Goal: Task Accomplishment & Management: Manage account settings

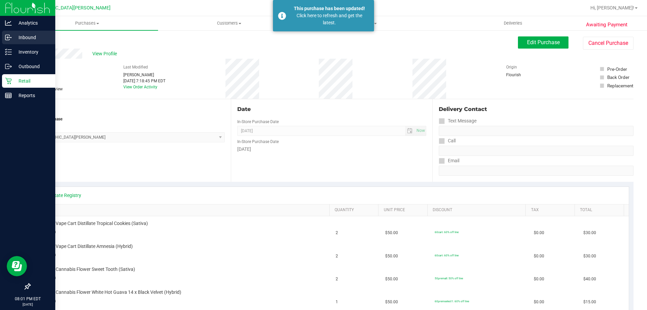
scroll to position [67, 0]
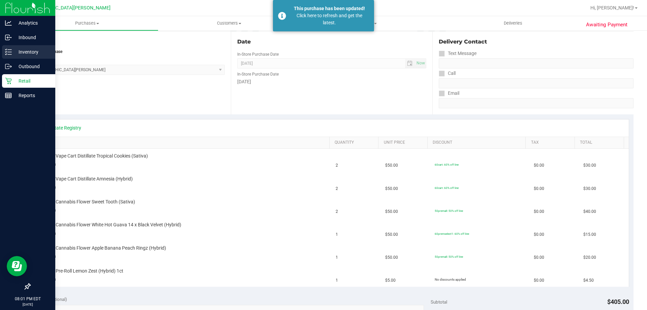
click at [35, 50] on p "Inventory" at bounding box center [32, 52] width 40 height 8
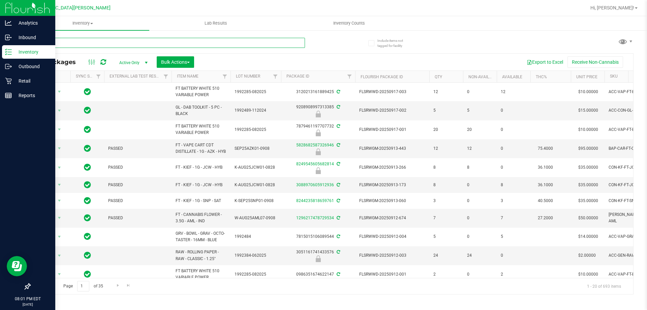
click at [119, 42] on input "text" at bounding box center [167, 43] width 275 height 10
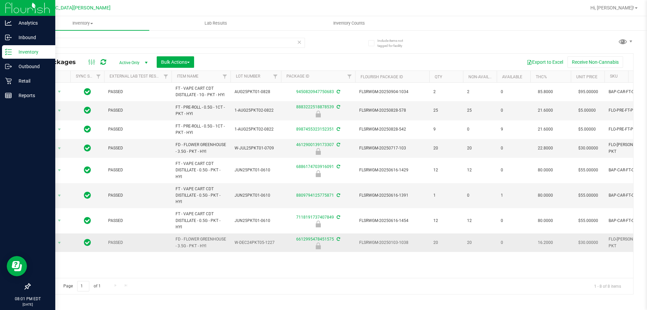
drag, startPoint x: 211, startPoint y: 247, endPoint x: 171, endPoint y: 241, distance: 39.9
click at [171, 241] on tr "Action Action Edit attributes Global inventory Locate package Package audit log…" at bounding box center [462, 242] width 865 height 19
copy tr "FD - FLOWER GREENHOUSE - 3.5G - PKT - HYI"
click at [136, 38] on input "pkt" at bounding box center [167, 43] width 275 height 10
click at [135, 45] on input "pkt" at bounding box center [167, 43] width 275 height 10
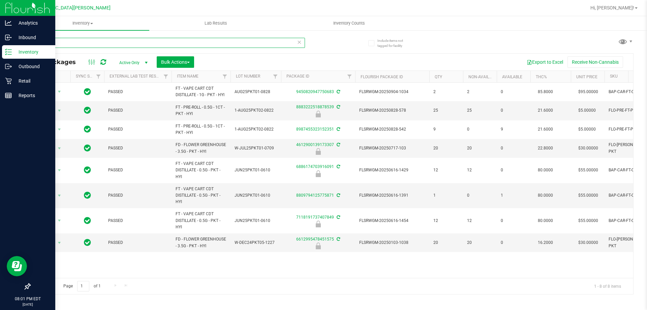
click at [135, 45] on input "pkt" at bounding box center [167, 43] width 275 height 10
paste input "FD - FLOWER GREENHOUSE - 3.5G - PKT - HYI"
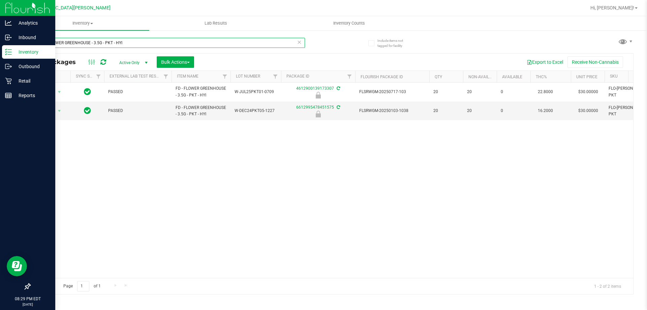
type input "FD - FLOWER GREENHOUSE - 3.5G - PKT - HYI"
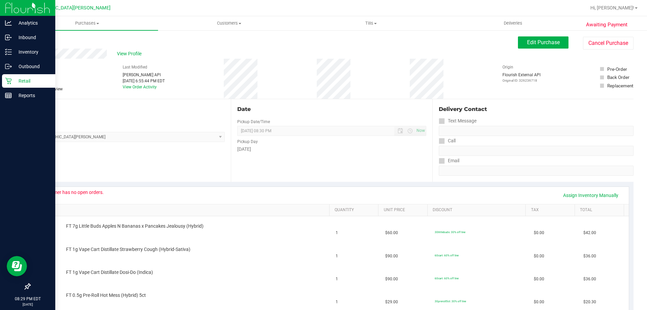
click at [7, 79] on icon at bounding box center [8, 81] width 7 height 7
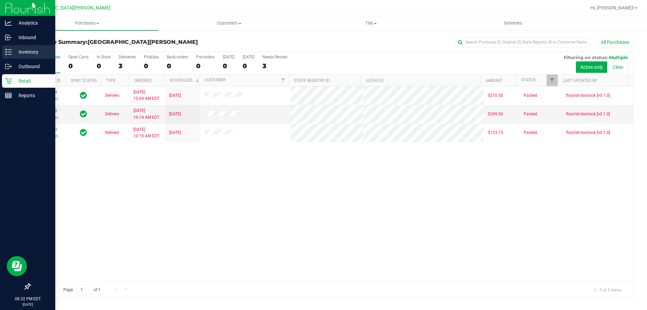
click at [26, 51] on p "Inventory" at bounding box center [32, 52] width 40 height 8
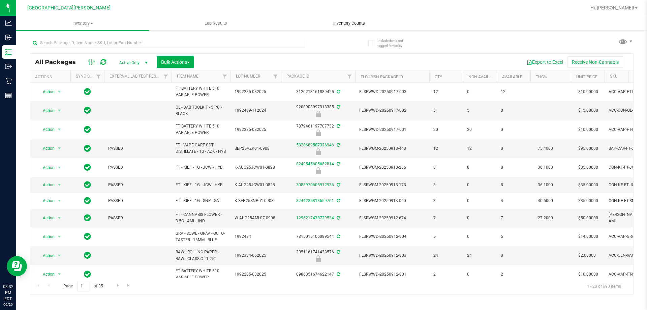
click at [345, 23] on span "Inventory Counts" at bounding box center [349, 23] width 50 height 6
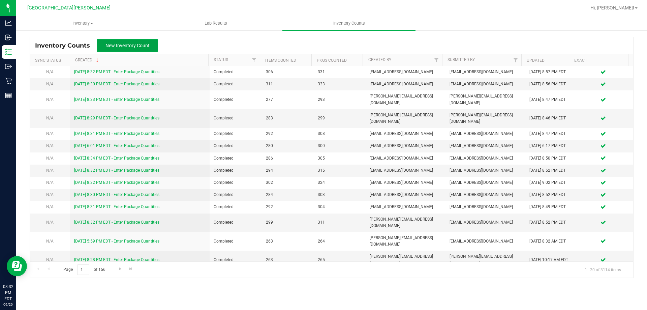
click at [135, 45] on span "New Inventory Count" at bounding box center [128, 45] width 44 height 5
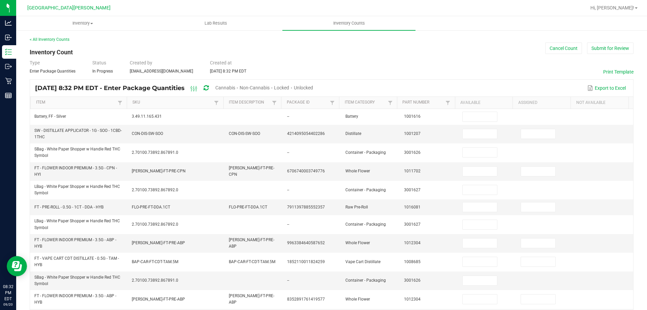
click at [235, 87] on span "Cannabis" at bounding box center [225, 87] width 20 height 5
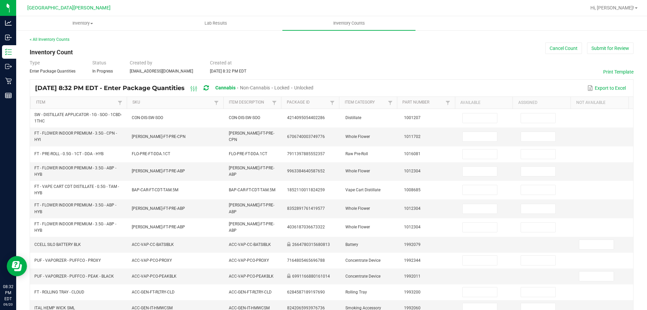
click at [314, 88] on span "Unlocked" at bounding box center [303, 87] width 19 height 5
click at [94, 100] on link "Item" at bounding box center [76, 102] width 80 height 5
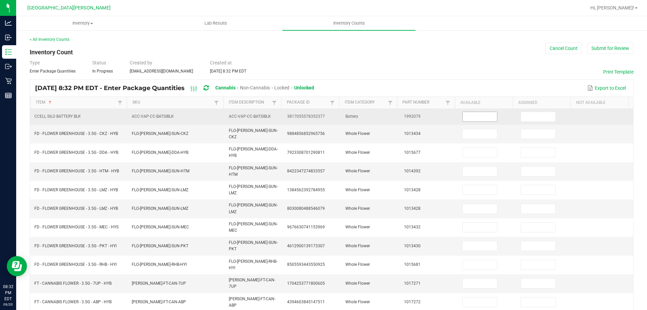
click at [476, 119] on input at bounding box center [480, 116] width 34 height 9
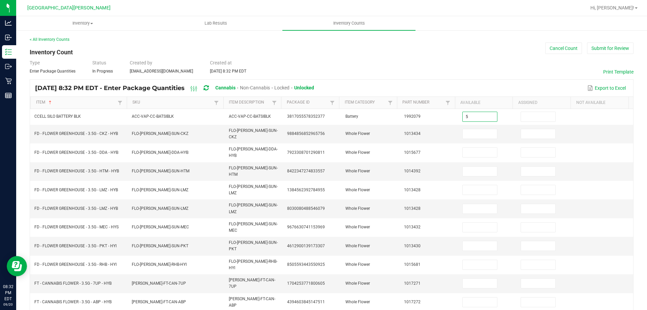
type input "5"
type input "15"
type input "16"
type input "5"
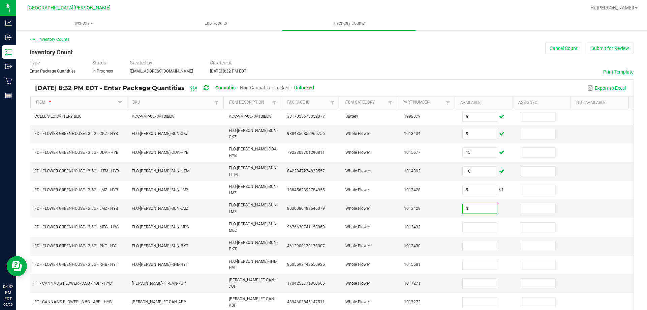
type input "0"
type input "8"
type input "20"
type input "15"
type input "11"
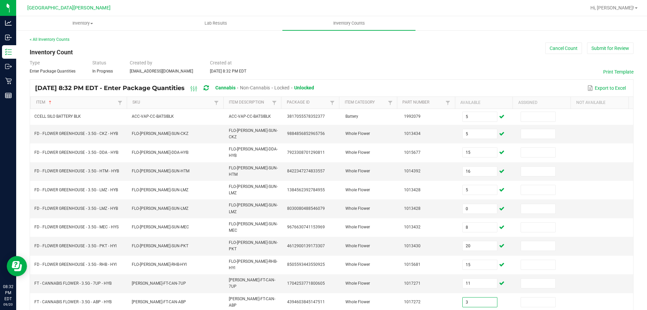
type input "3"
type input "12"
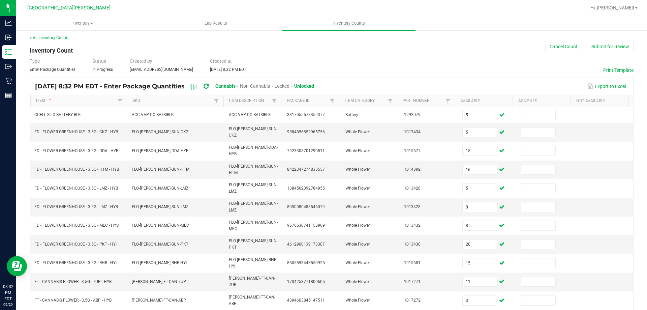
type input "7"
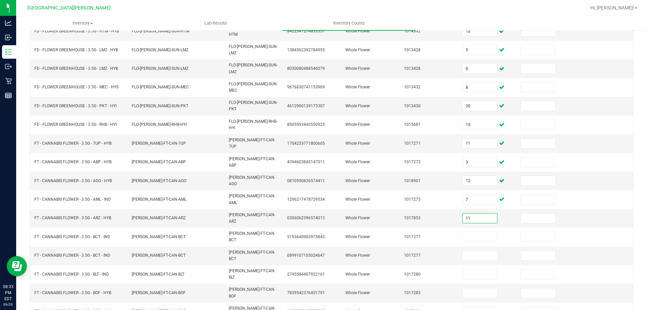
type input "11"
type input "13"
type input "1"
type input "0"
type input "14"
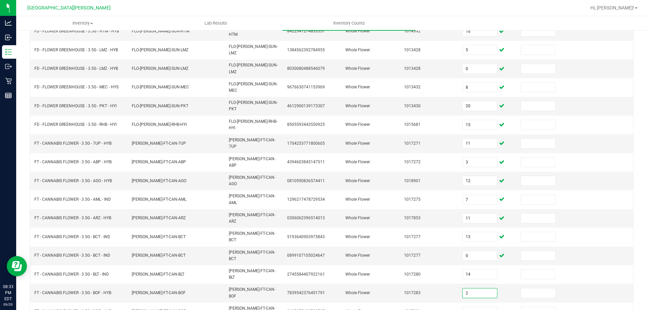
type input "2"
type input "10"
type input "4"
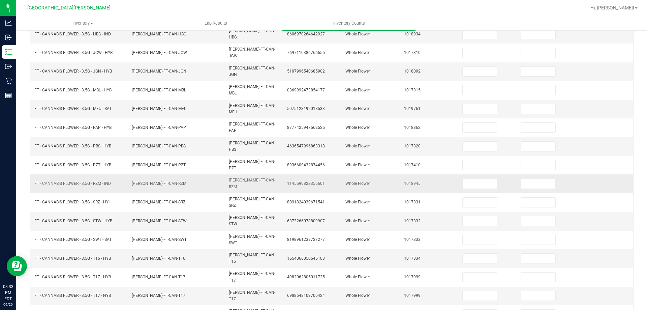
scroll to position [0, 0]
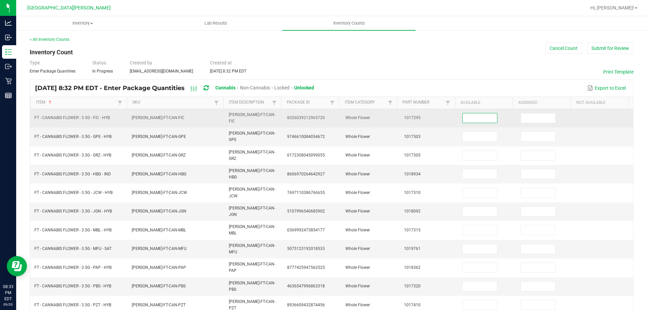
click at [479, 115] on input at bounding box center [480, 117] width 34 height 9
type input "6"
type input "18"
type input "17"
type input "12"
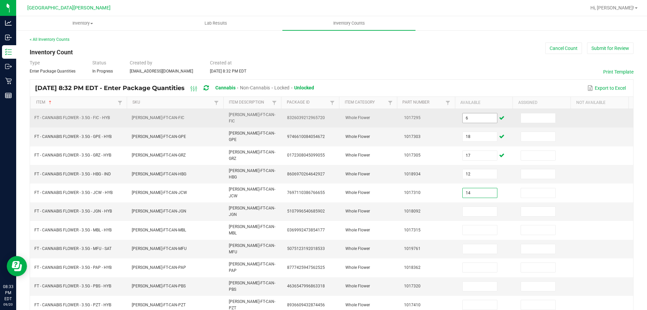
type input "14"
type input "9"
type input "14"
type input "12"
type input "2"
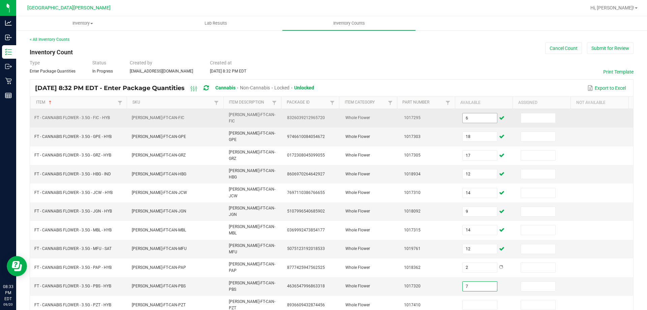
type input "7"
type input "16"
type input "4"
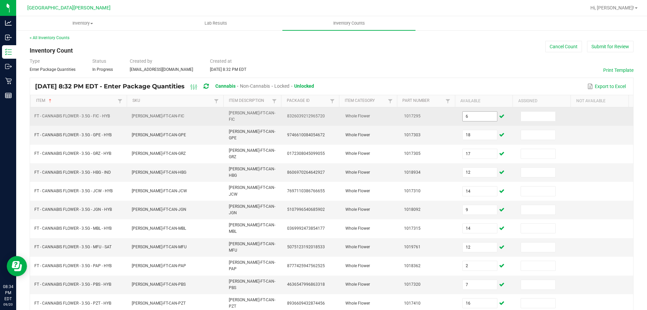
type input "3"
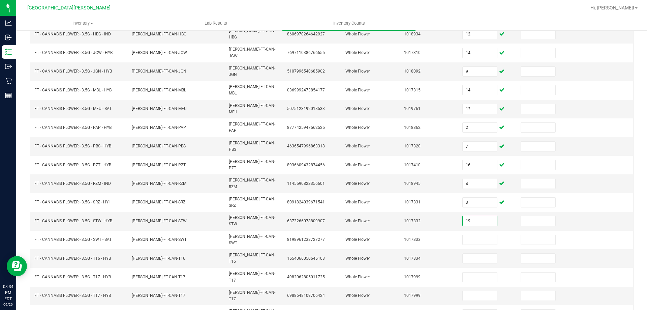
type input "19"
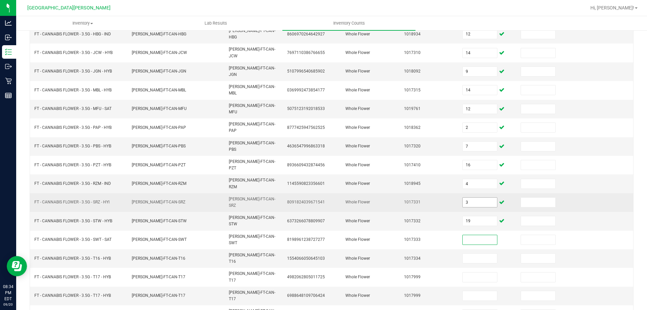
click at [472, 198] on input "3" at bounding box center [480, 202] width 34 height 9
type input "19"
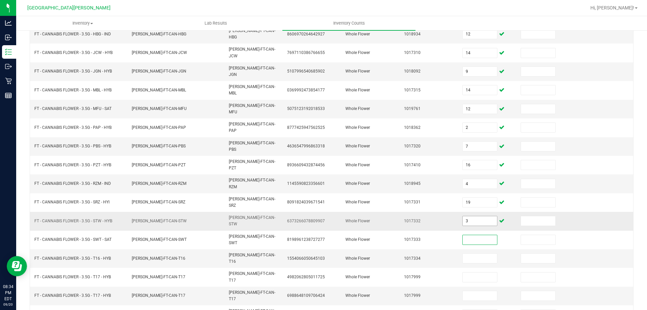
click at [474, 216] on input "3" at bounding box center [480, 220] width 34 height 9
type input "18"
type input "3"
type input "17"
type input "4"
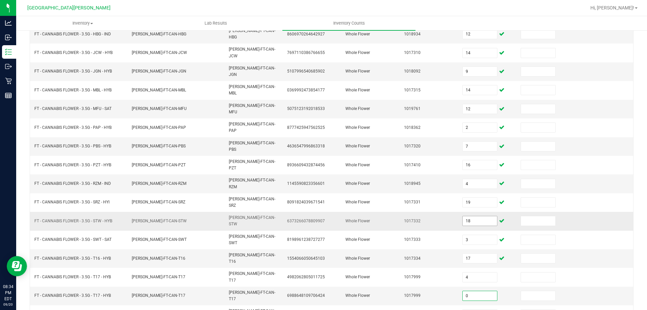
type input "0"
type input "1"
type input "18"
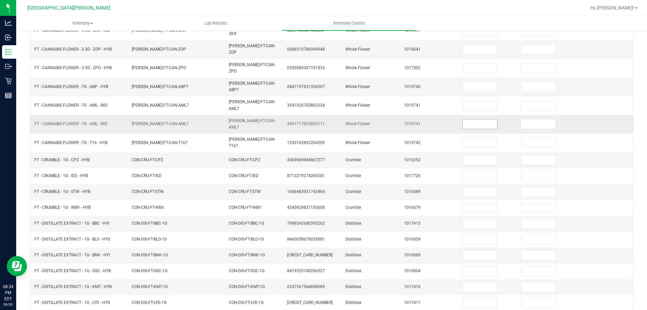
scroll to position [0, 0]
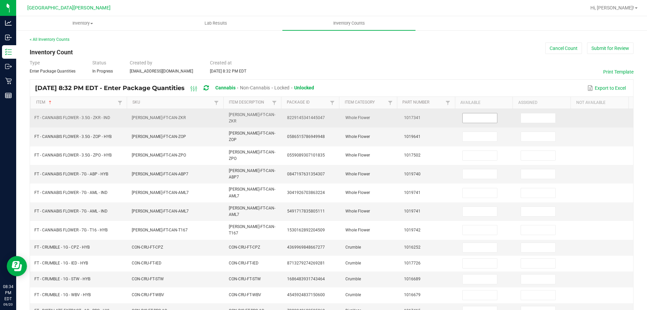
click at [467, 116] on input at bounding box center [480, 117] width 34 height 9
type input "6"
type input "16"
type input "9"
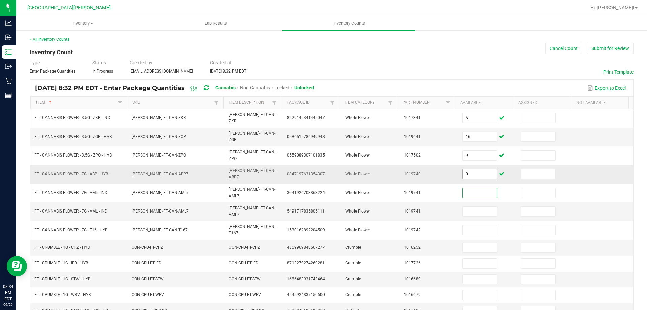
click at [471, 169] on input "0" at bounding box center [480, 173] width 34 height 9
type input "4"
type input "5"
type input "0"
type input "15"
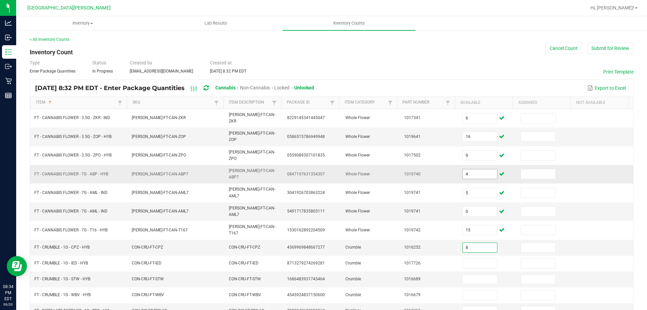
type input "8"
type input "3"
type input "8"
type input "5"
type input "11"
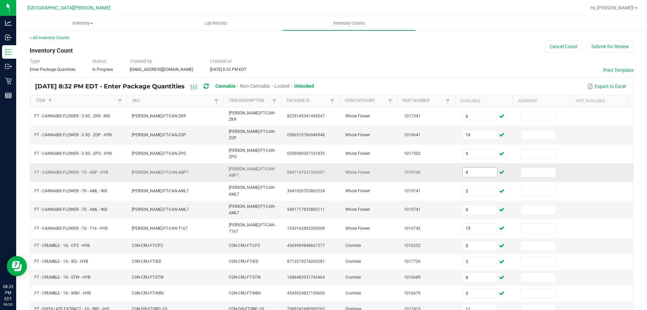
type input "9"
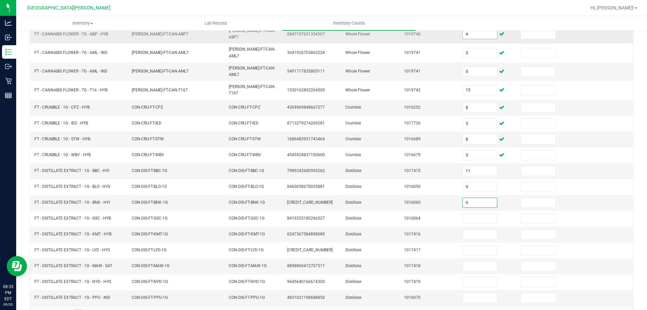
type input "9"
type input "2"
type input "7"
type input "2"
type input "3"
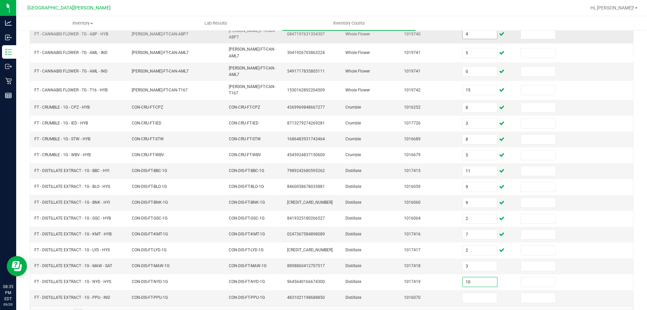
type input "10"
type input "1"
click at [89, 309] on link "4" at bounding box center [88, 314] width 10 height 10
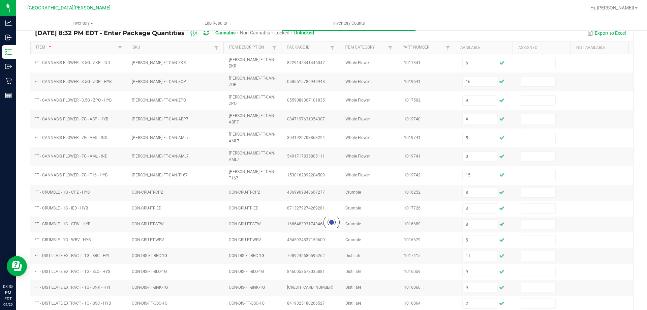
scroll to position [0, 0]
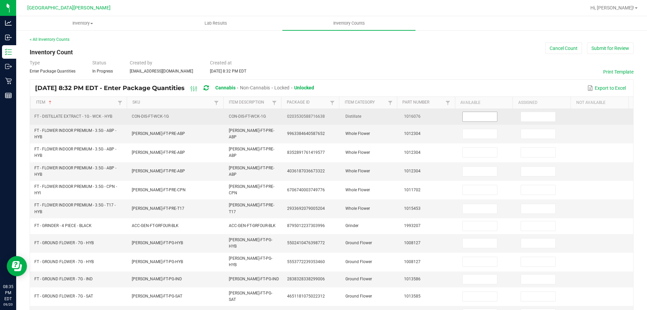
click at [464, 118] on input at bounding box center [480, 116] width 34 height 9
type input "6"
type input "0"
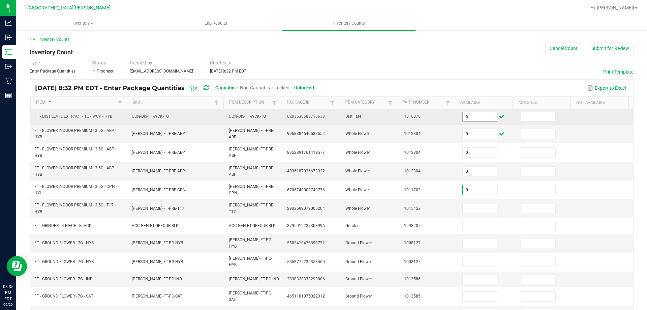
type input "0"
type input "4"
type input "7"
type input "0"
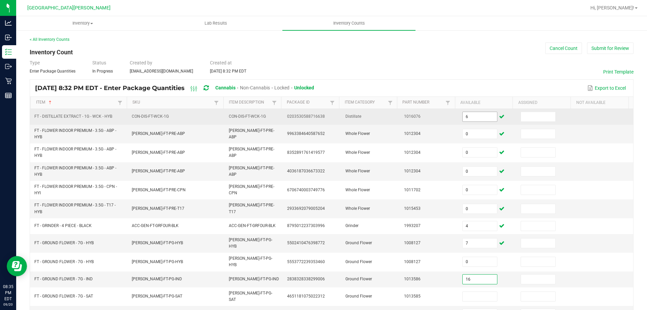
type input "16"
type input "4"
type input "7"
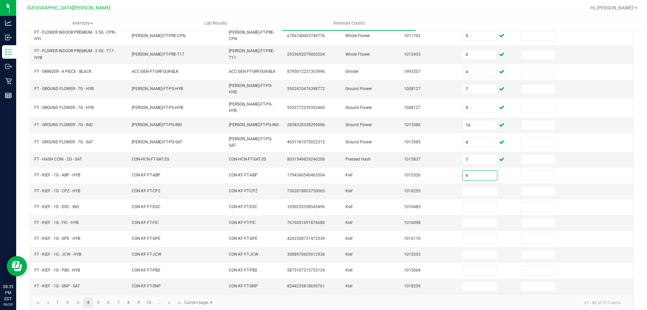
type input "6"
type input "2"
type input "4"
type input "8"
type input "4"
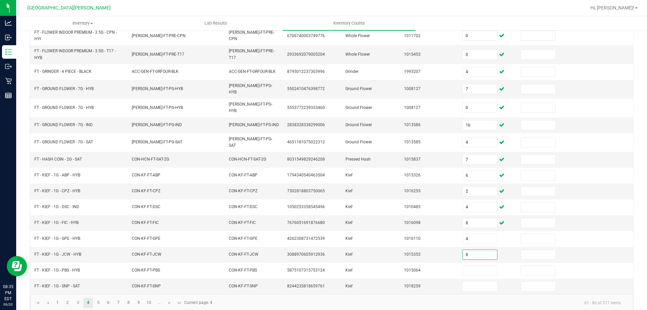
type input "8"
type input "7"
type input "3"
click at [100, 298] on link "5" at bounding box center [98, 303] width 10 height 10
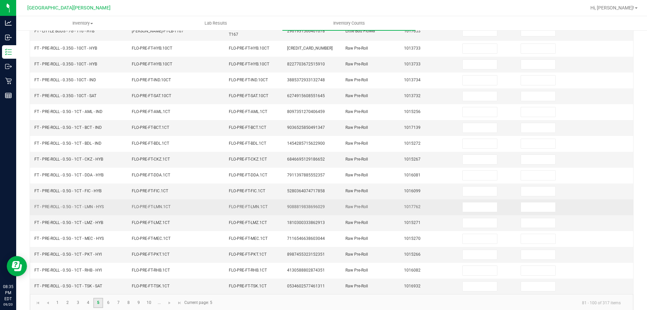
scroll to position [0, 0]
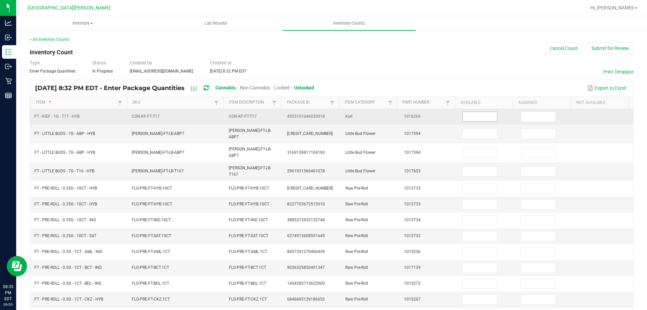
click at [477, 115] on input at bounding box center [480, 116] width 34 height 9
type input "5"
type input "0"
type input "20"
type input "10"
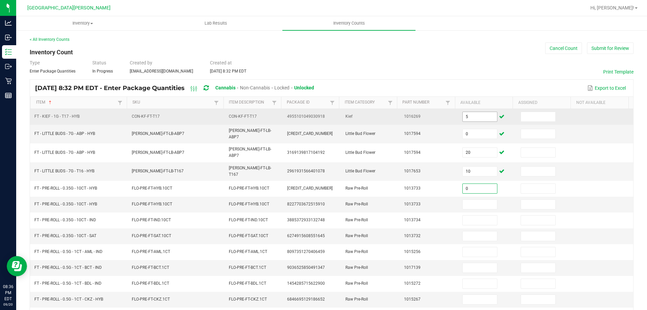
type input "0"
type input "20"
type input "7"
type input "11"
type input "6"
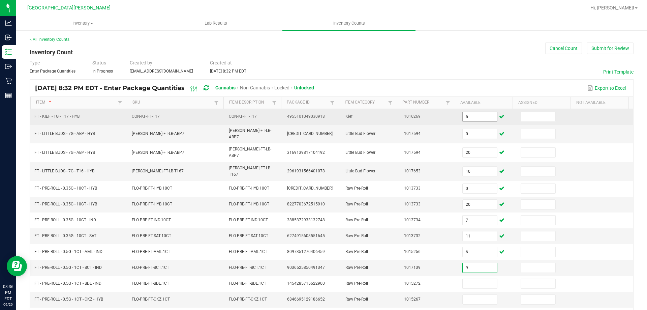
type input "9"
type input "2"
type input "11"
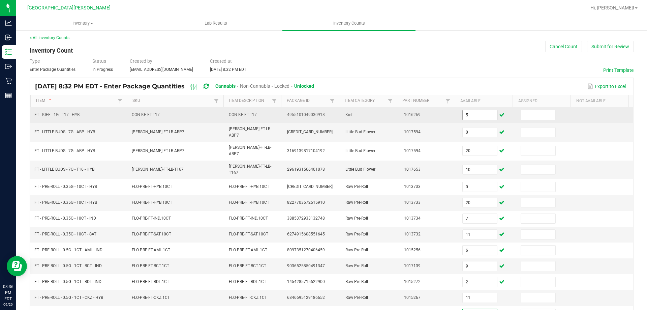
type input "0"
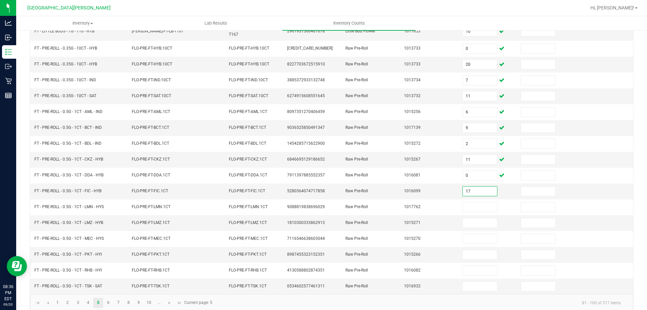
type input "17"
type input "13"
type input "23"
type input "15"
type input "9"
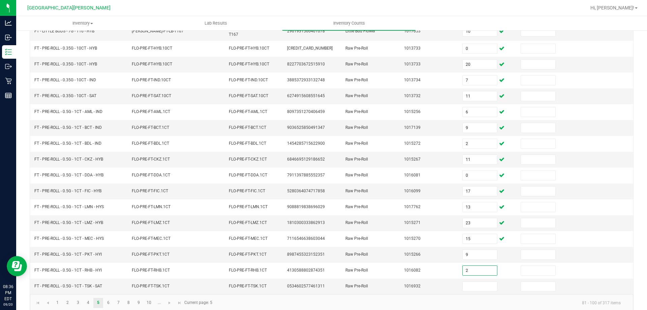
type input "2"
type input "20"
click at [109, 298] on link "6" at bounding box center [108, 303] width 10 height 10
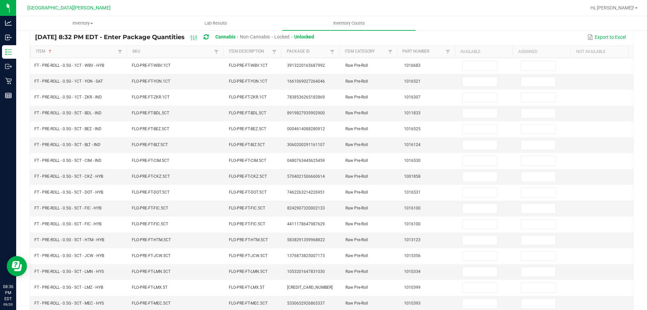
scroll to position [0, 0]
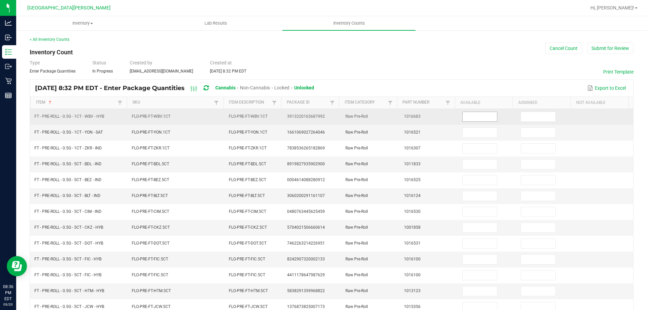
click at [473, 114] on input at bounding box center [480, 116] width 34 height 9
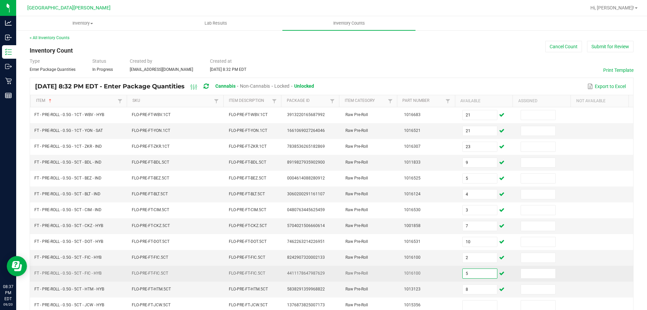
click at [479, 273] on input "5" at bounding box center [480, 273] width 34 height 9
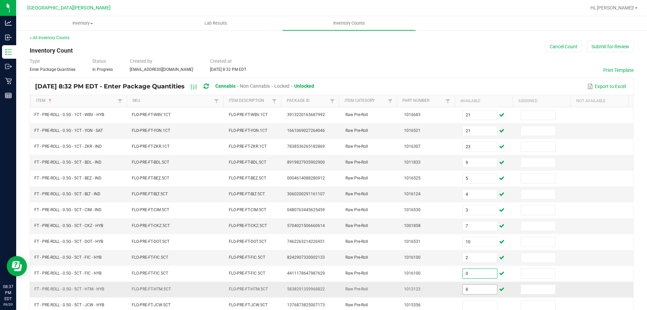
click at [467, 288] on input "8" at bounding box center [480, 289] width 34 height 9
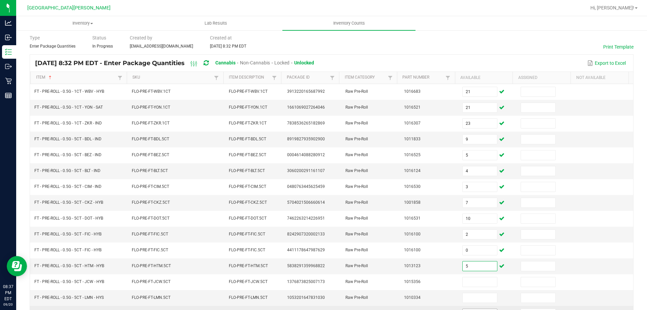
scroll to position [35, 0]
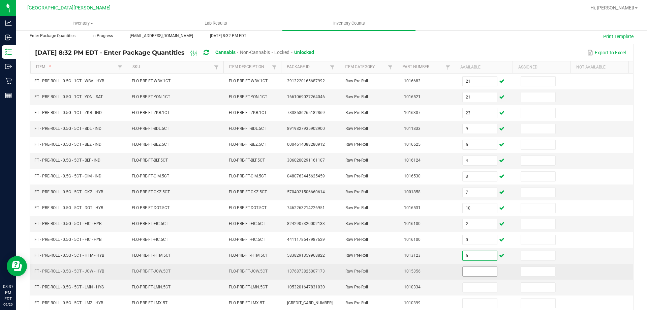
click at [470, 271] on input at bounding box center [480, 271] width 34 height 9
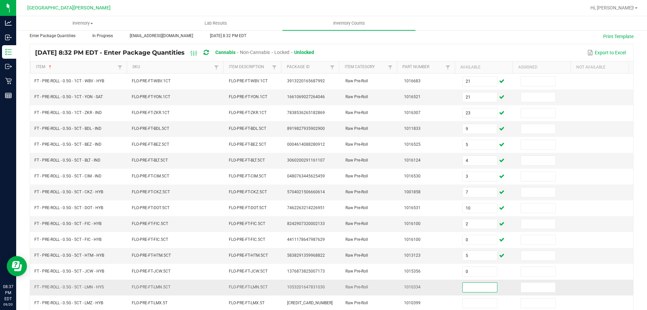
click at [469, 287] on input at bounding box center [480, 286] width 34 height 9
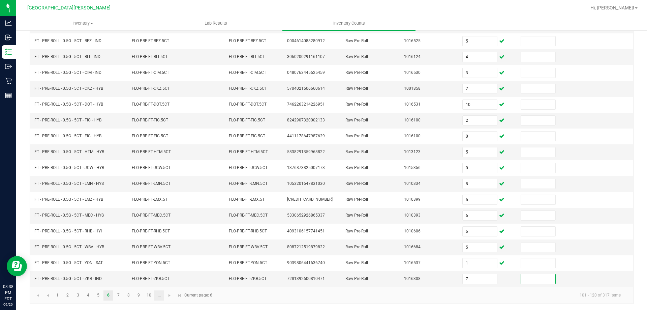
scroll to position [140, 0]
click at [119, 294] on link "7" at bounding box center [119, 294] width 10 height 10
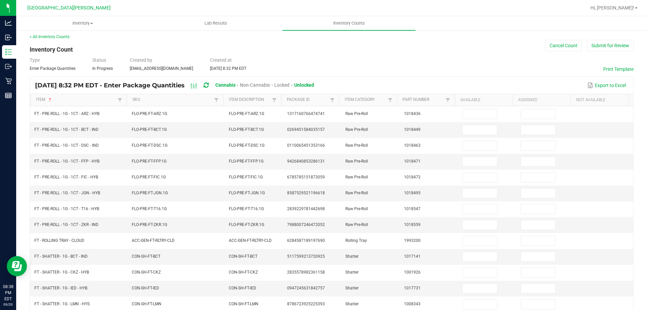
scroll to position [0, 0]
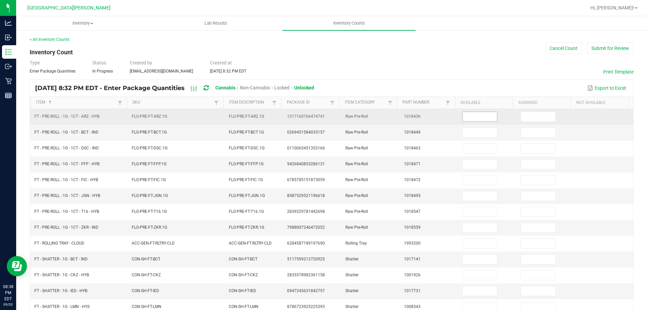
click at [481, 117] on input at bounding box center [480, 116] width 34 height 9
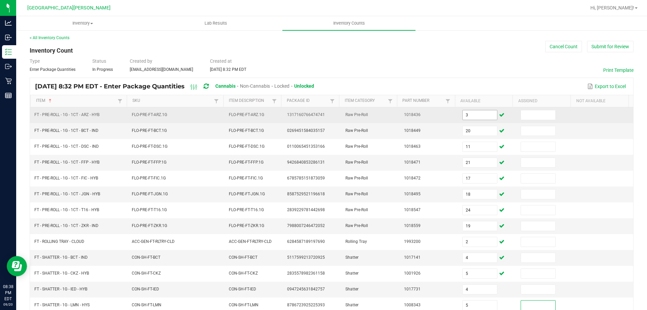
scroll to position [140, 0]
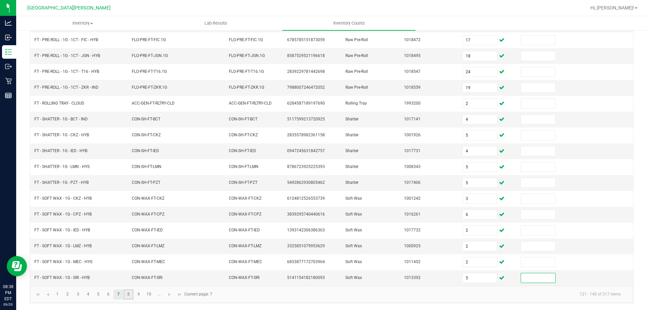
click at [132, 294] on link "8" at bounding box center [129, 294] width 10 height 10
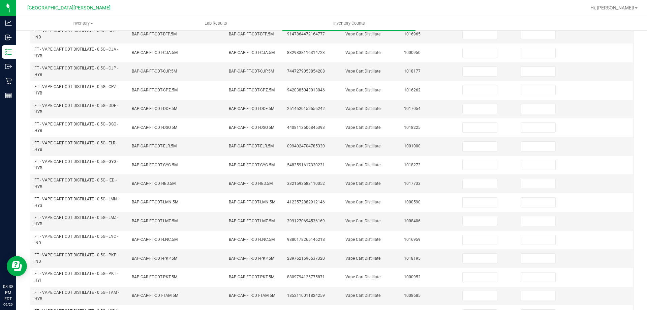
scroll to position [0, 0]
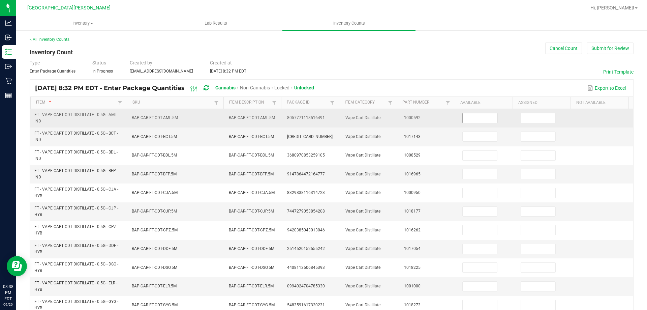
click at [468, 119] on input at bounding box center [480, 117] width 34 height 9
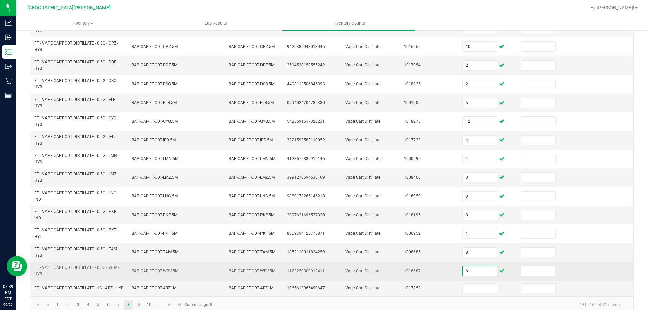
scroll to position [197, 0]
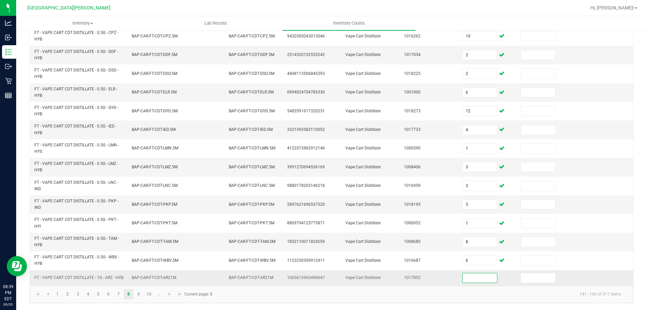
click at [463, 277] on input at bounding box center [480, 277] width 34 height 9
click at [141, 295] on link "9" at bounding box center [139, 294] width 10 height 10
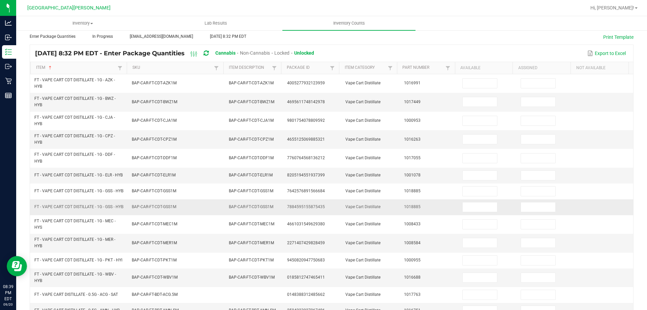
scroll to position [0, 0]
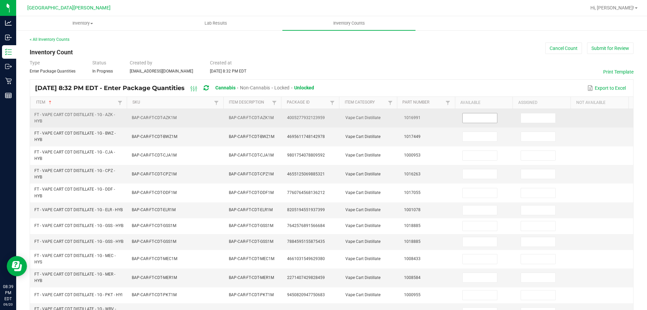
click at [469, 119] on input at bounding box center [480, 117] width 34 height 9
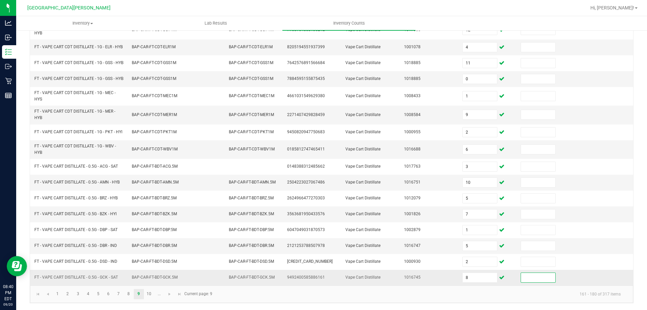
scroll to position [171, 0]
click at [149, 297] on link "10" at bounding box center [149, 294] width 10 height 10
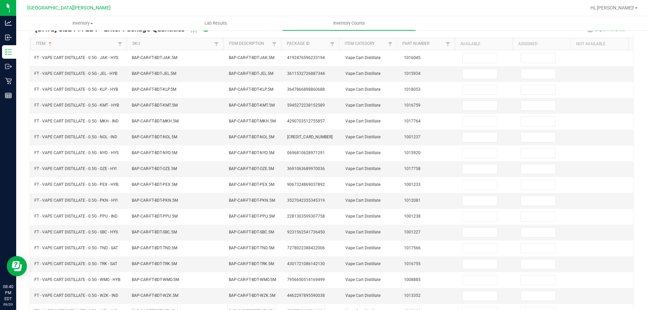
scroll to position [0, 0]
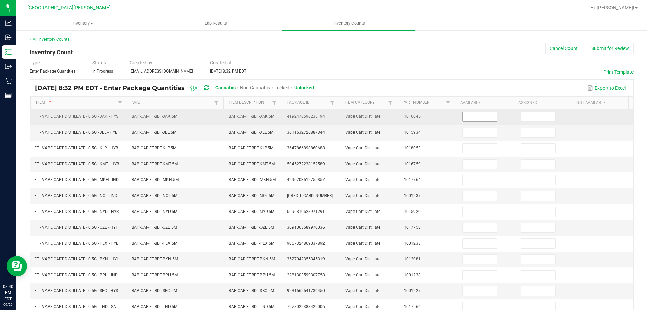
click at [469, 114] on input at bounding box center [480, 116] width 34 height 9
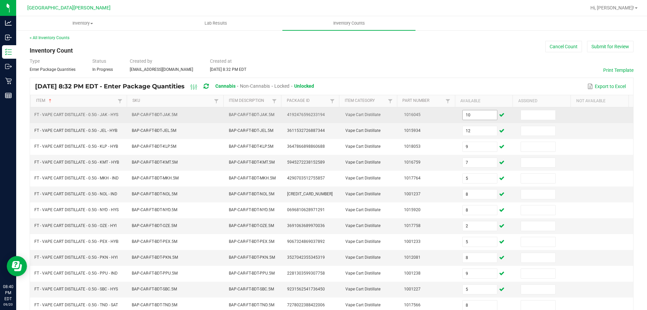
scroll to position [140, 0]
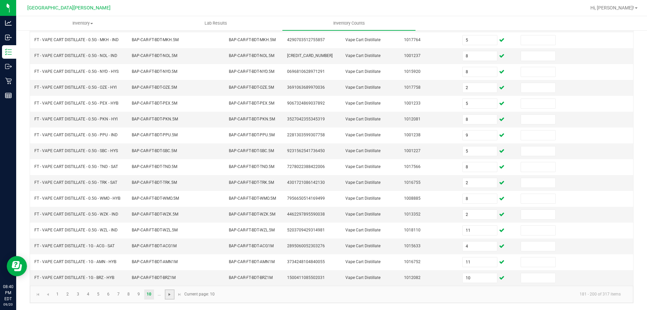
click at [169, 294] on span "Go to the next page" at bounding box center [169, 294] width 5 height 5
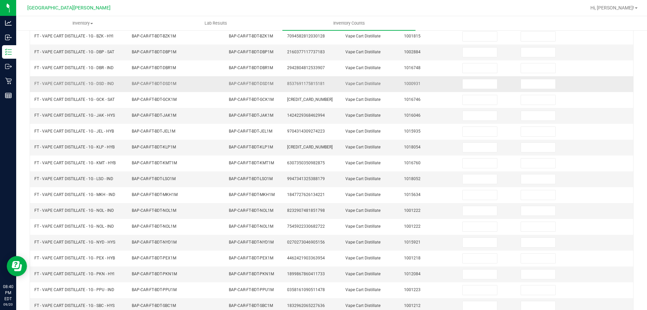
scroll to position [0, 0]
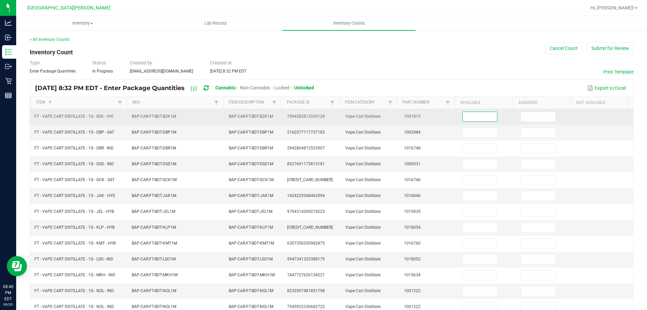
click at [467, 118] on input at bounding box center [480, 116] width 34 height 9
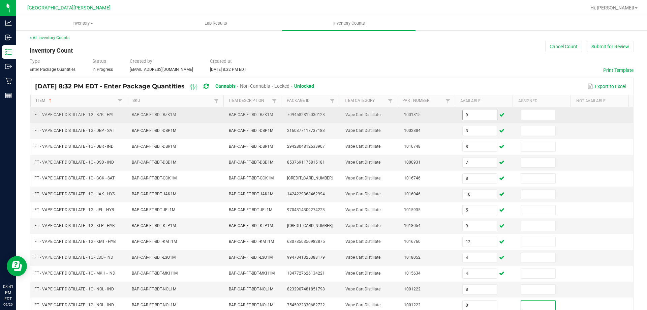
scroll to position [140, 0]
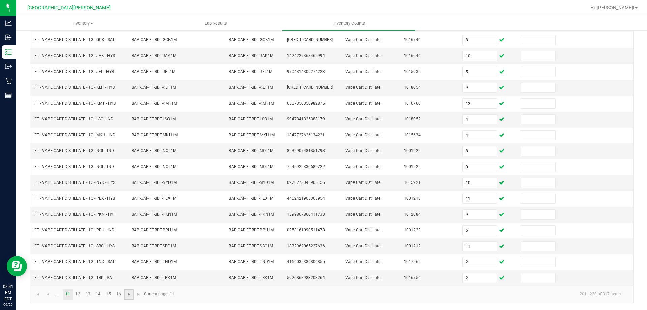
click at [128, 295] on span "Go to the next page" at bounding box center [128, 294] width 5 height 5
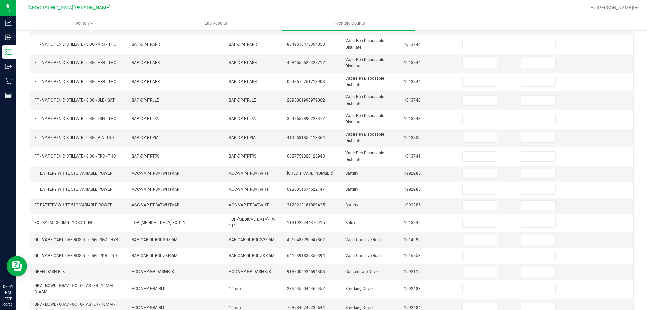
scroll to position [0, 0]
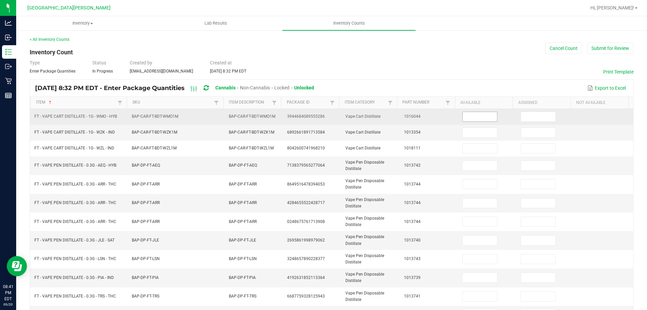
click at [467, 119] on input at bounding box center [480, 116] width 34 height 9
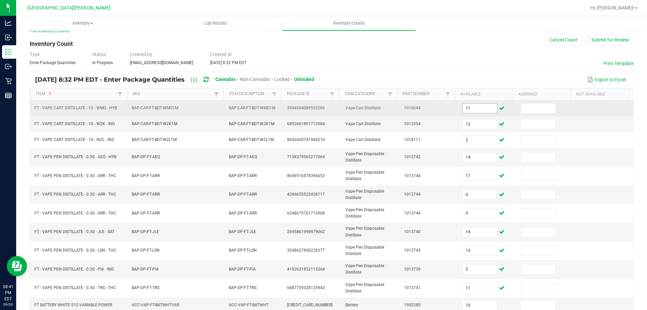
scroll to position [167, 0]
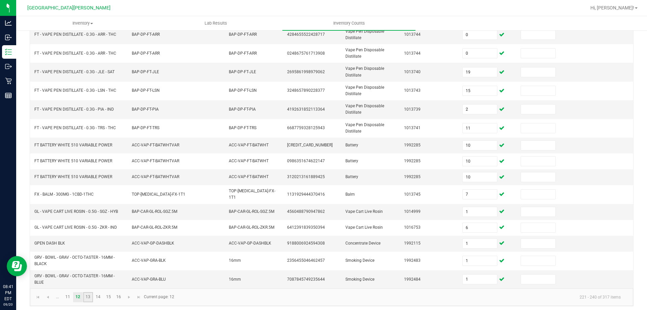
click at [87, 294] on link "13" at bounding box center [88, 297] width 10 height 10
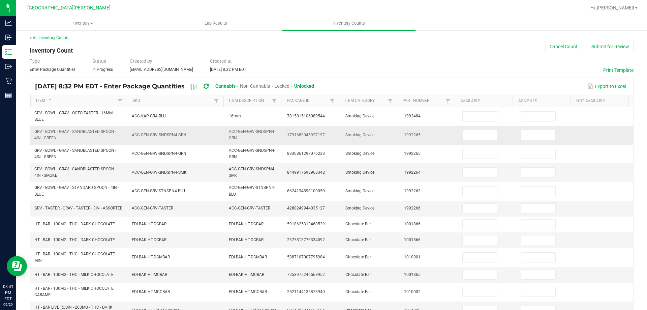
scroll to position [0, 0]
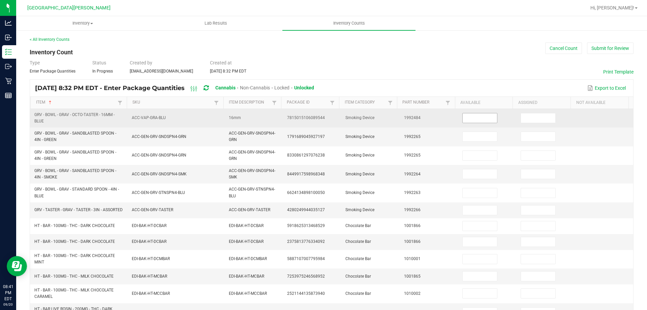
click at [478, 121] on input at bounding box center [480, 117] width 34 height 9
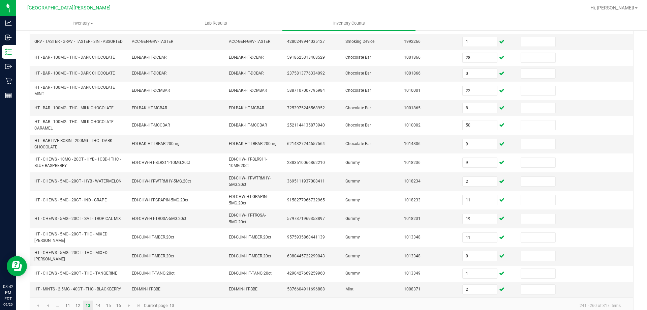
scroll to position [177, 0]
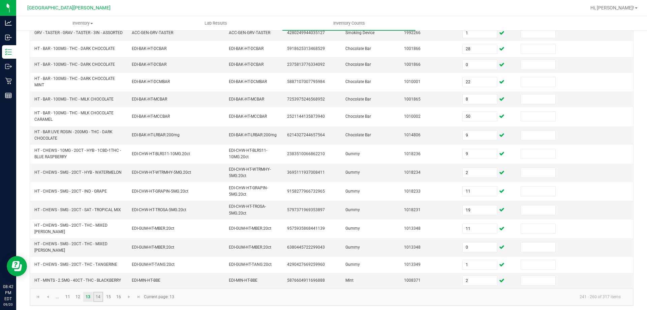
click at [100, 294] on link "14" at bounding box center [98, 297] width 10 height 10
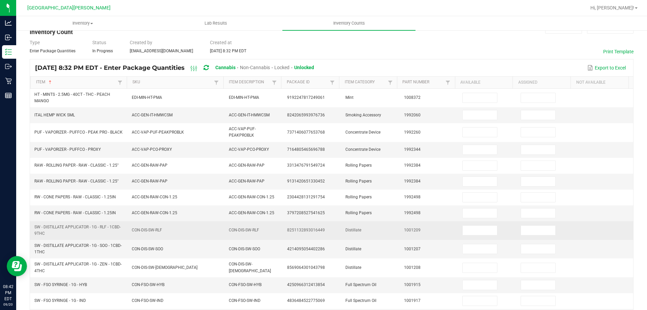
scroll to position [0, 0]
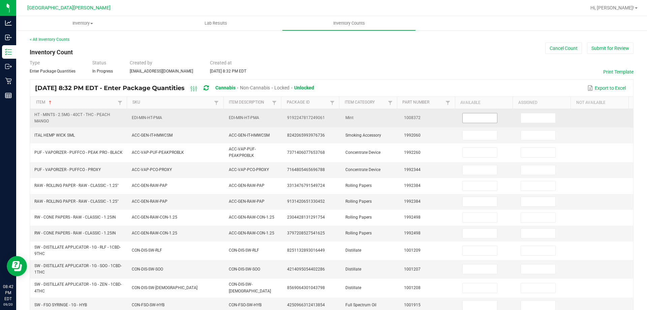
click at [479, 118] on input at bounding box center [480, 117] width 34 height 9
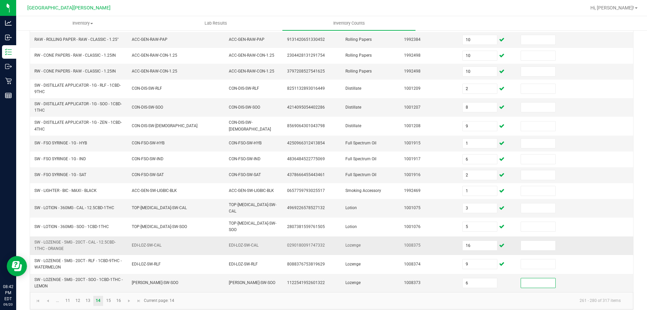
scroll to position [163, 0]
click at [108, 295] on link "15" at bounding box center [108, 300] width 10 height 10
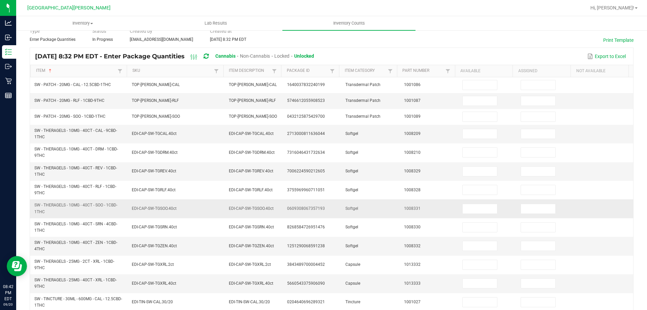
scroll to position [0, 0]
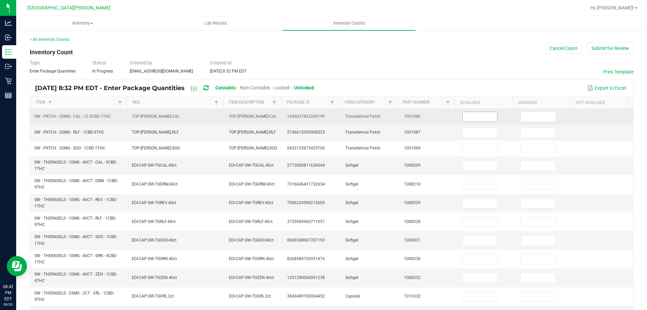
click at [471, 116] on input at bounding box center [480, 116] width 34 height 9
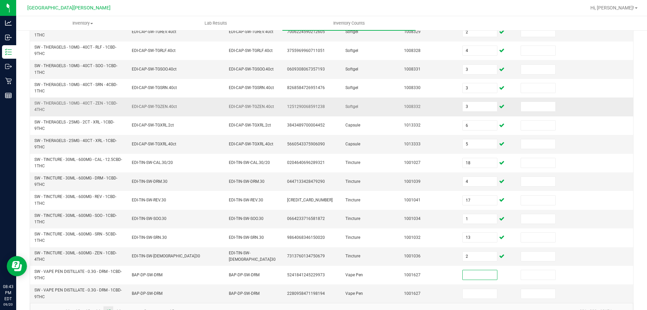
scroll to position [188, 0]
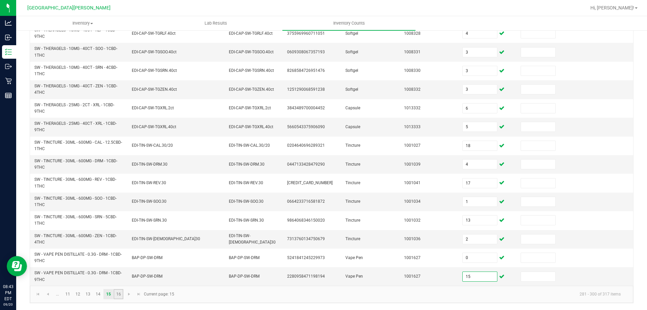
click at [117, 297] on link "16" at bounding box center [119, 294] width 10 height 10
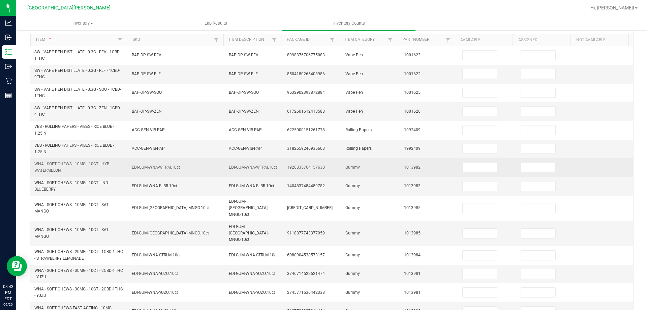
scroll to position [0, 0]
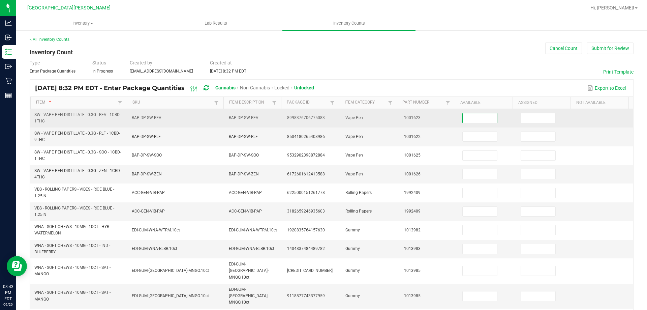
click at [463, 119] on input at bounding box center [480, 117] width 34 height 9
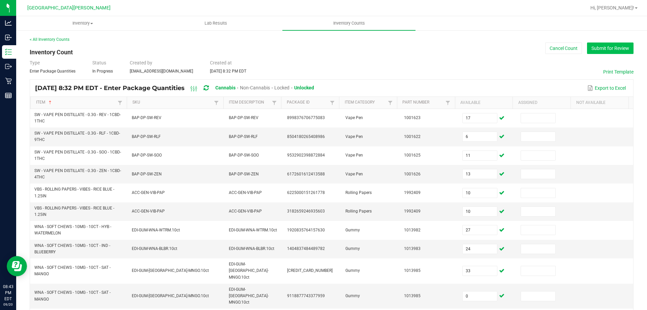
click at [613, 49] on button "Submit for Review" at bounding box center [610, 47] width 47 height 11
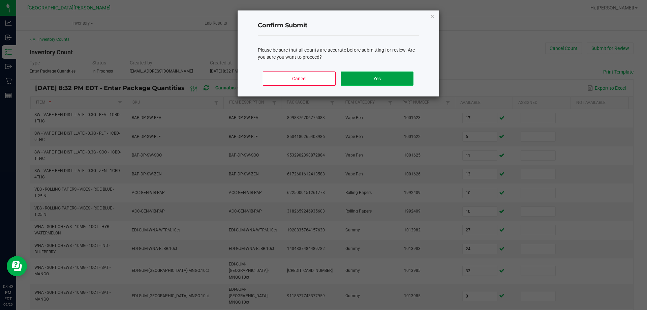
click at [373, 81] on button "Yes" at bounding box center [377, 78] width 72 height 14
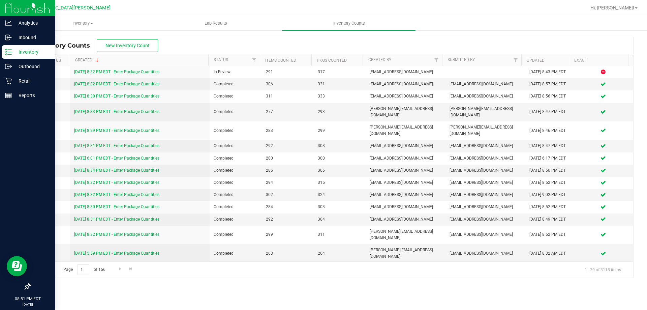
click at [12, 56] on div "Inventory" at bounding box center [28, 51] width 53 height 13
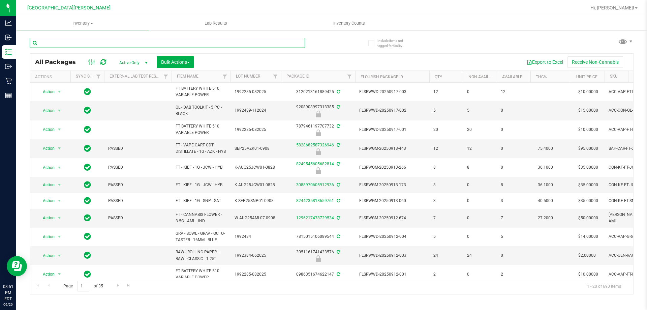
click at [92, 40] on input "text" at bounding box center [167, 43] width 275 height 10
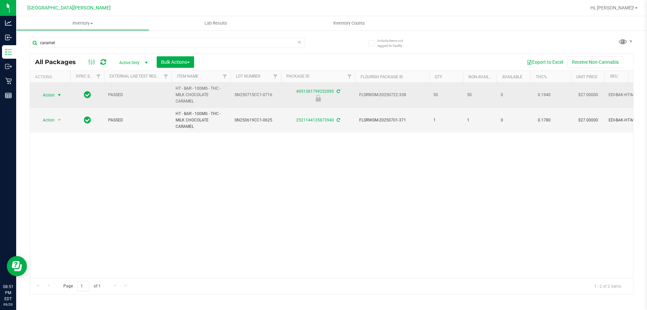
click at [52, 94] on span "Action" at bounding box center [46, 94] width 18 height 9
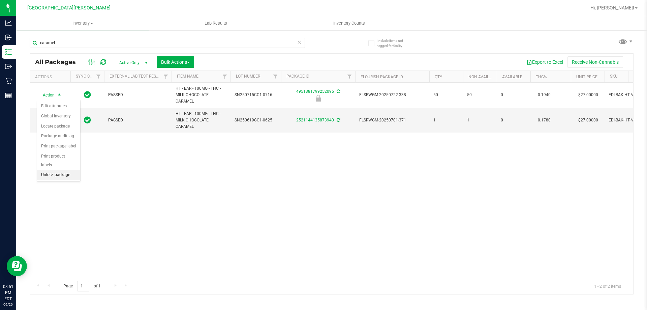
click at [65, 170] on li "Unlock package" at bounding box center [58, 175] width 43 height 10
